Goal: Task Accomplishment & Management: Use online tool/utility

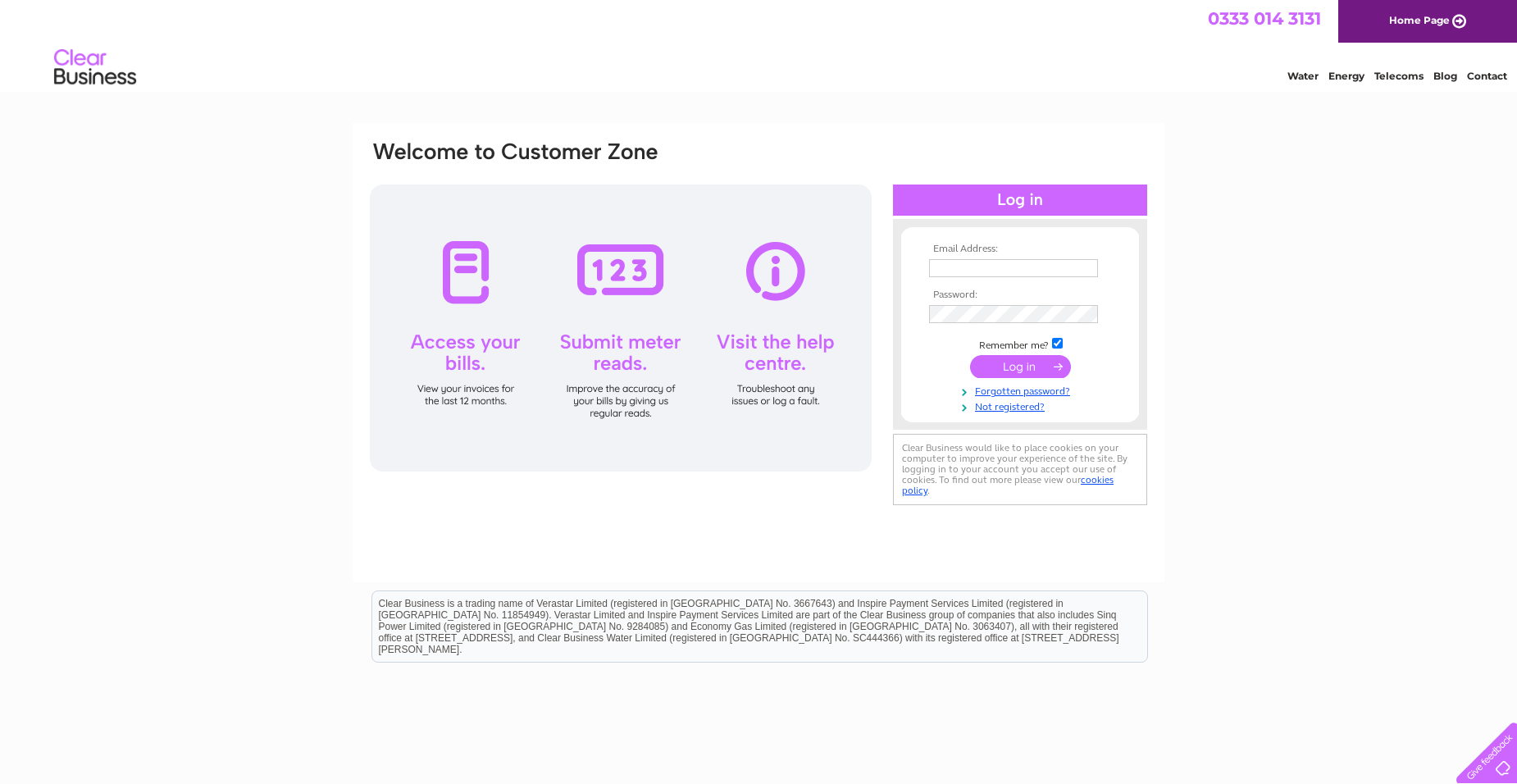
type input "finance@pppwick.org.uk"
click at [1020, 364] on input "submit" at bounding box center [1020, 366] width 101 height 23
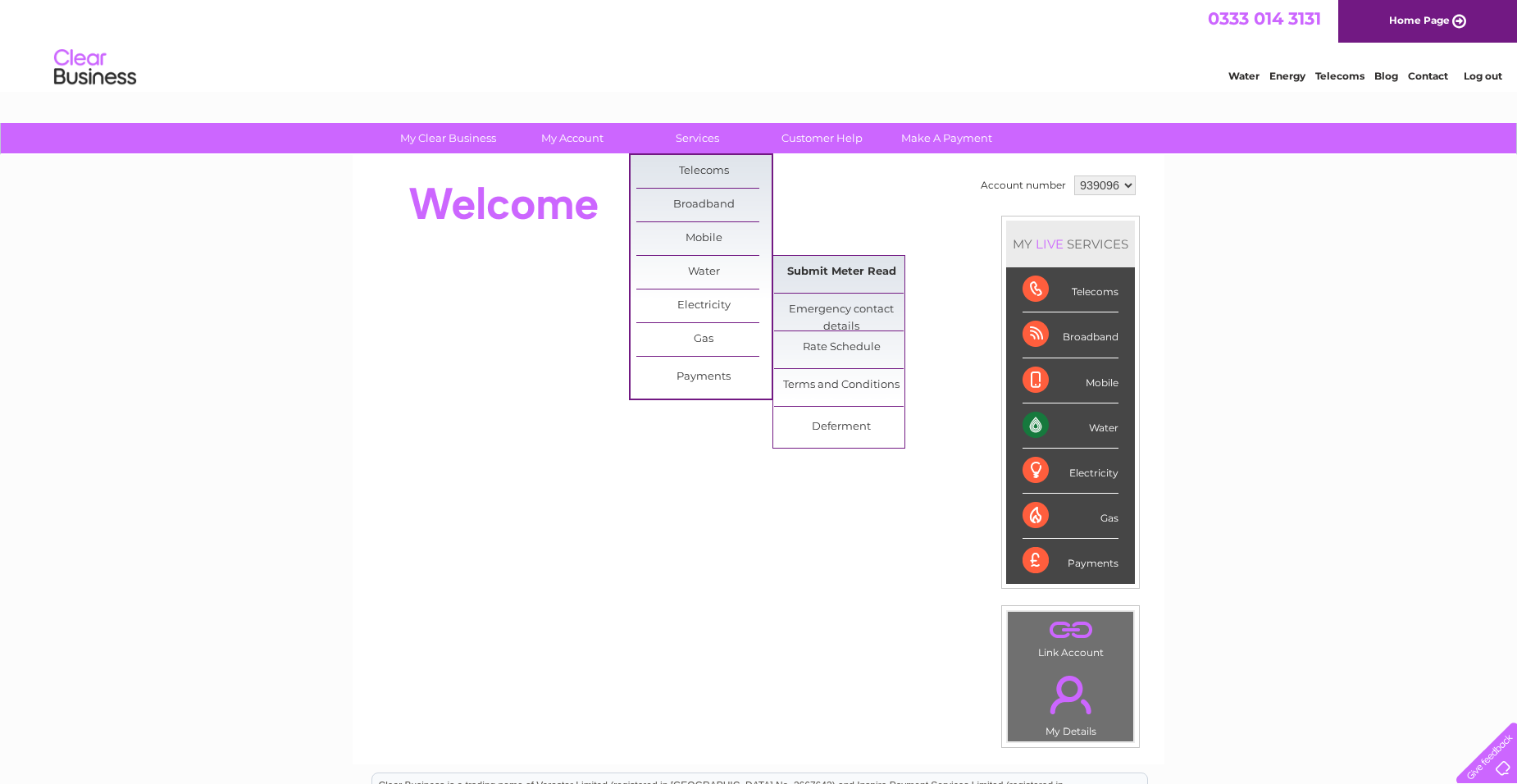
click at [838, 268] on link "Submit Meter Read" at bounding box center [841, 273] width 135 height 33
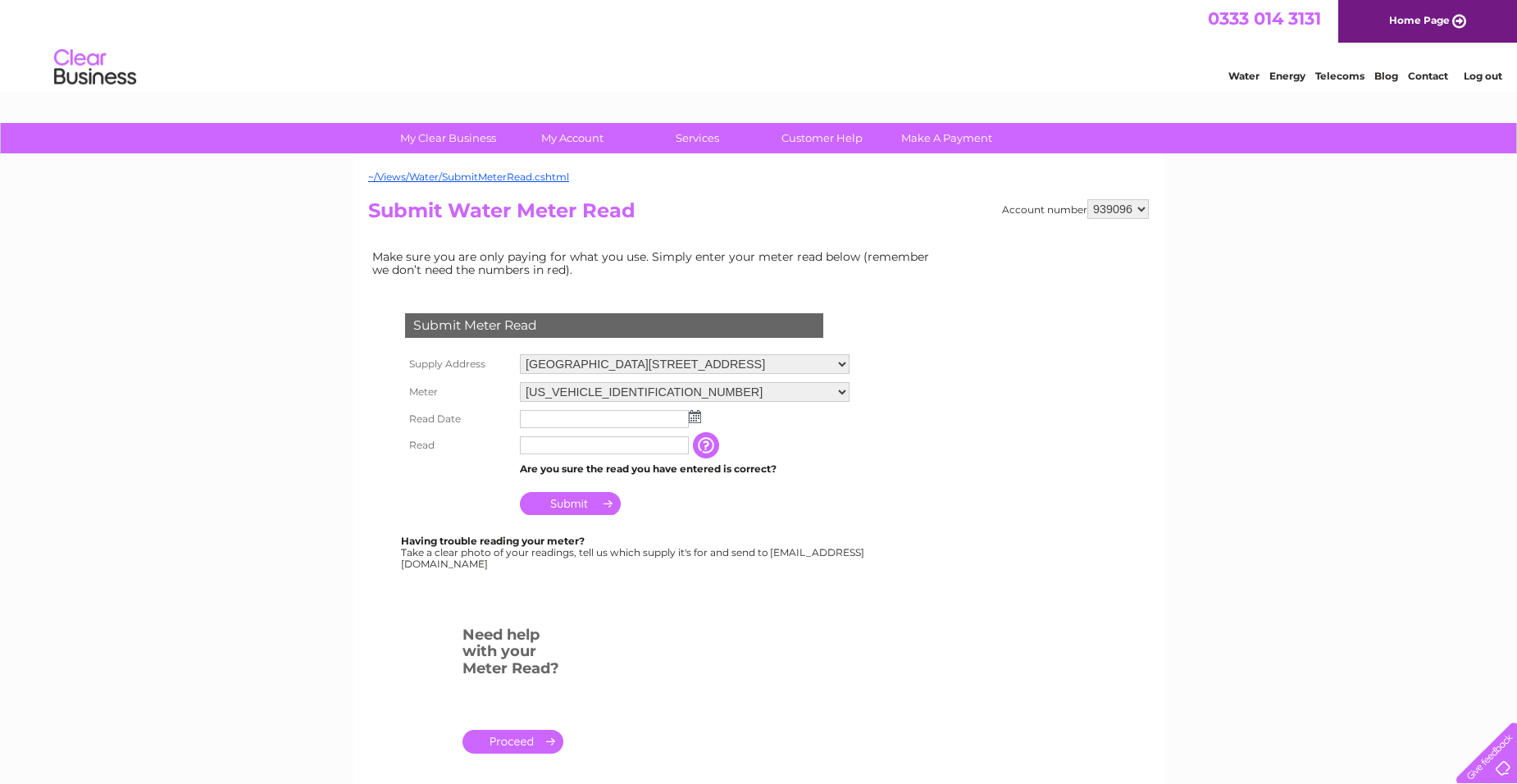
click at [691, 417] on img at bounding box center [694, 416] width 12 height 13
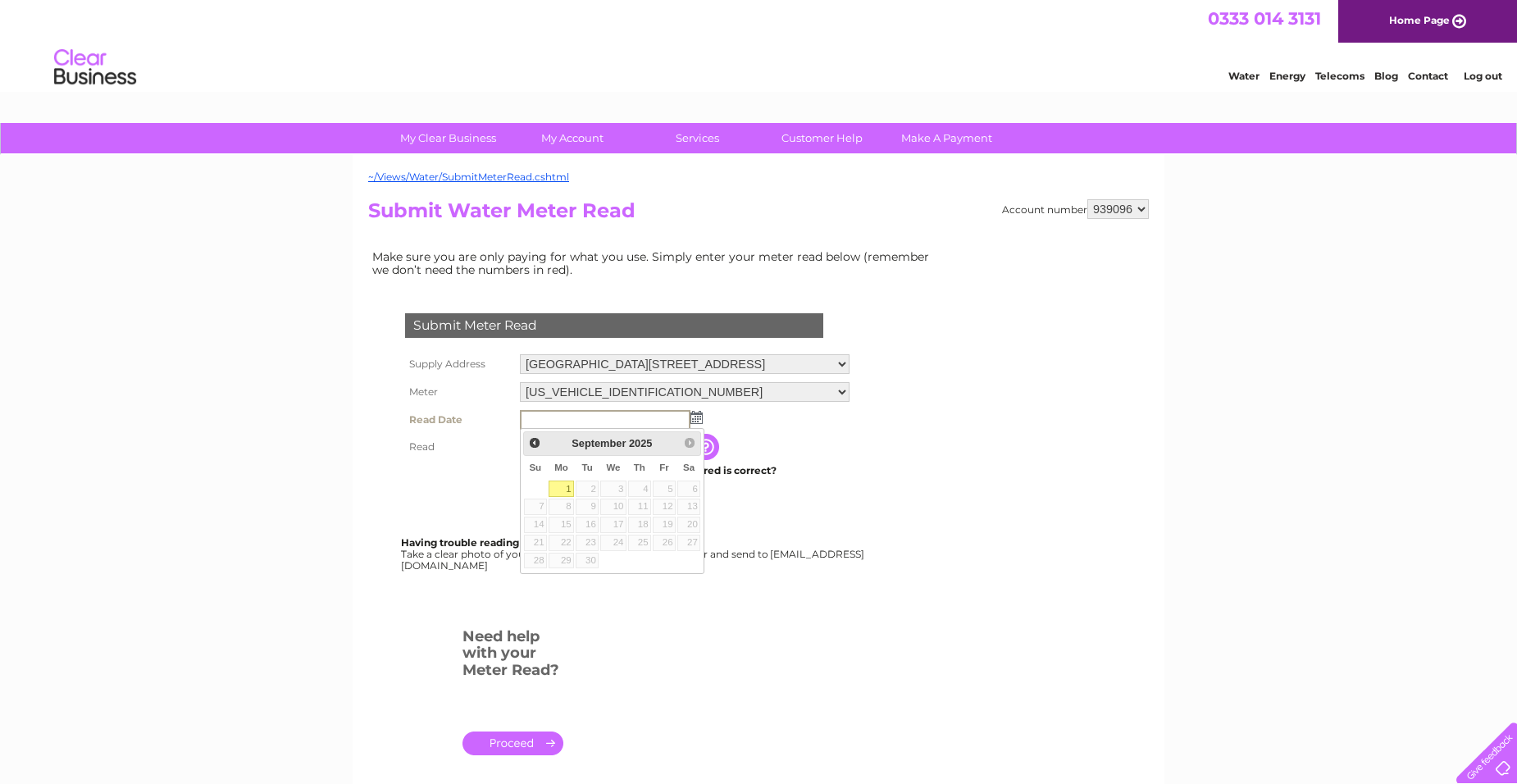
click at [561, 493] on link "1" at bounding box center [561, 488] width 26 height 17
type input "[DATE]"
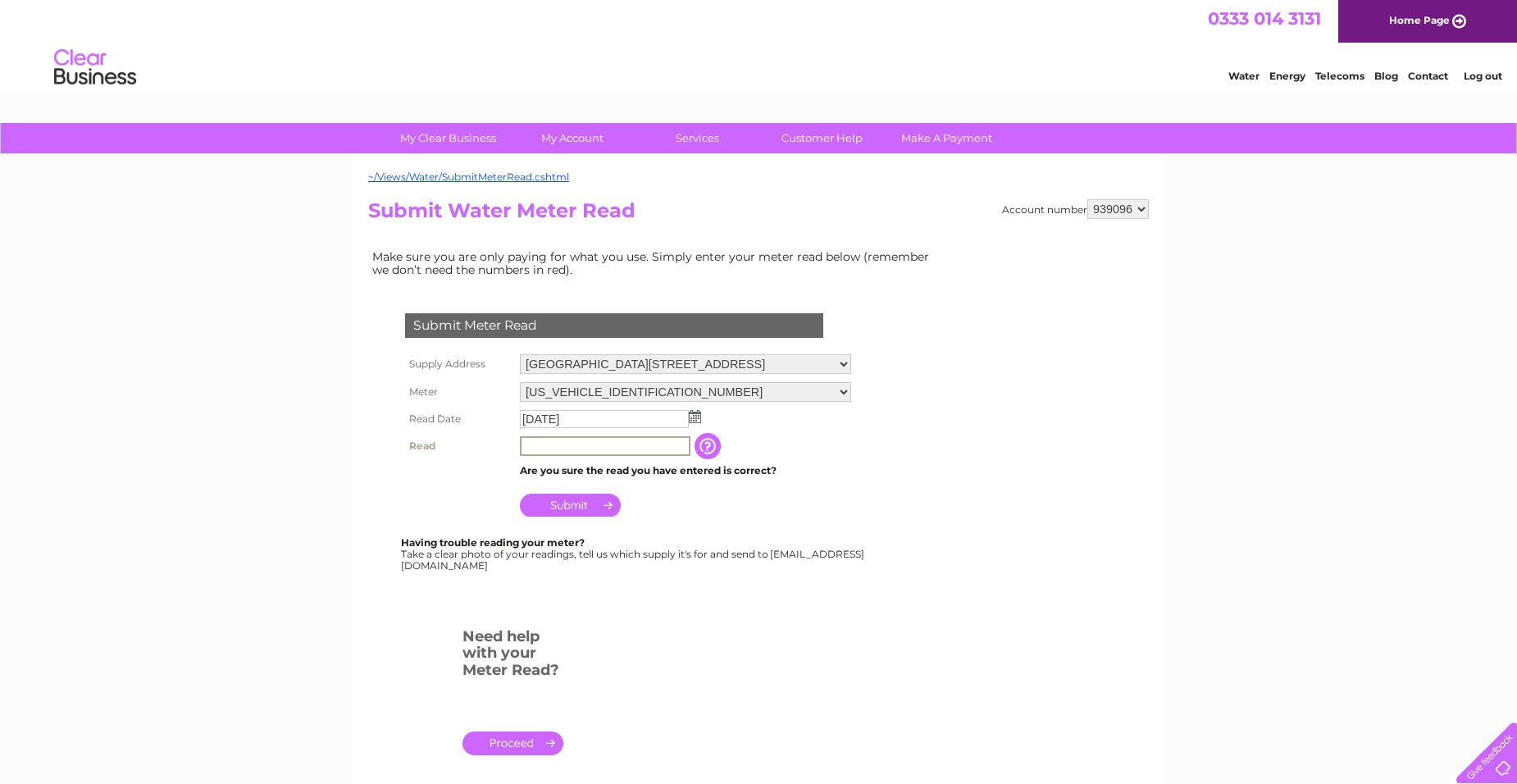
click at [631, 443] on input "text" at bounding box center [605, 445] width 171 height 19
type input "1416"
click at [577, 497] on input "Submit" at bounding box center [570, 504] width 101 height 23
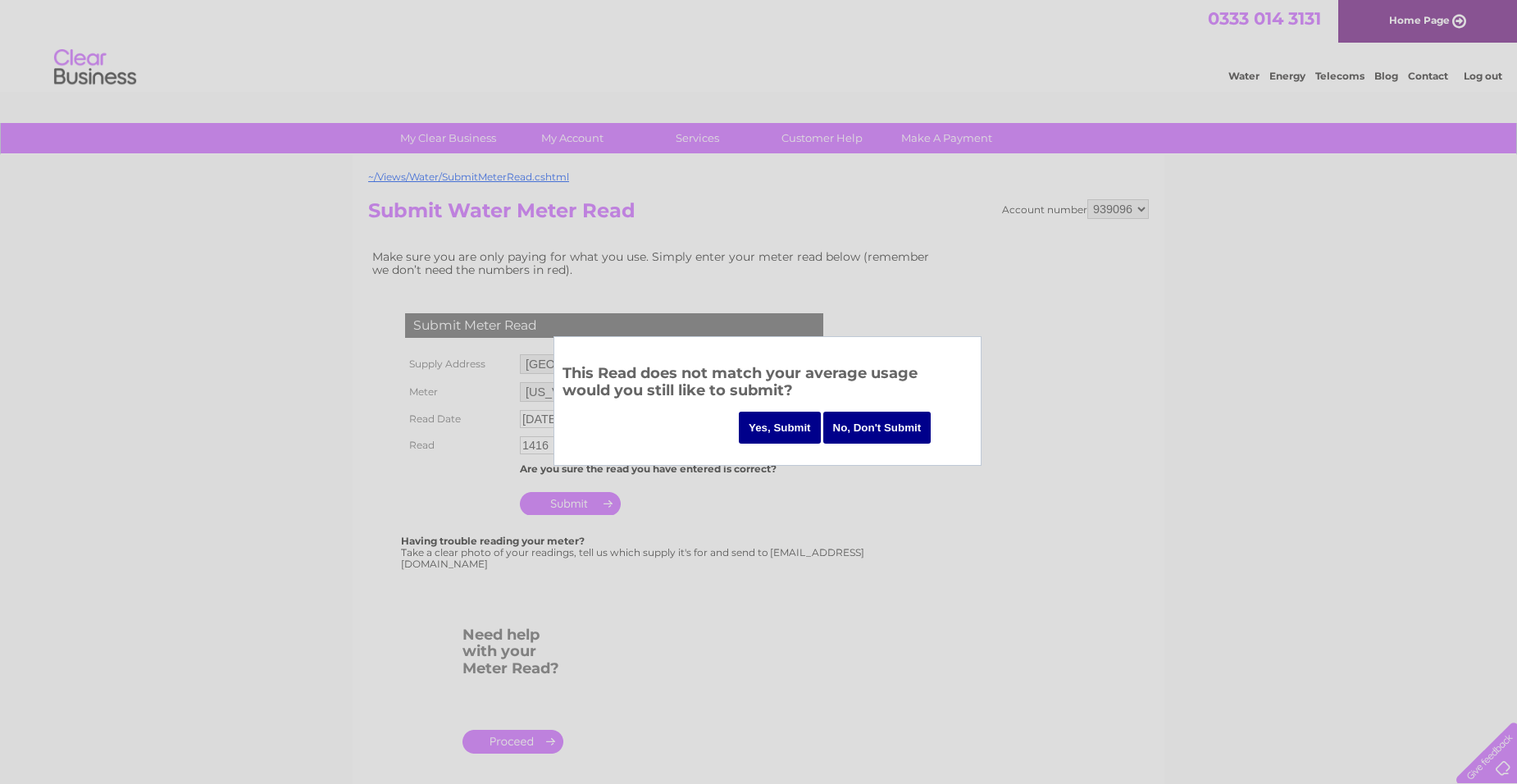
click at [782, 430] on input "Yes, Submit" at bounding box center [779, 427] width 82 height 32
